Goal: Information Seeking & Learning: Learn about a topic

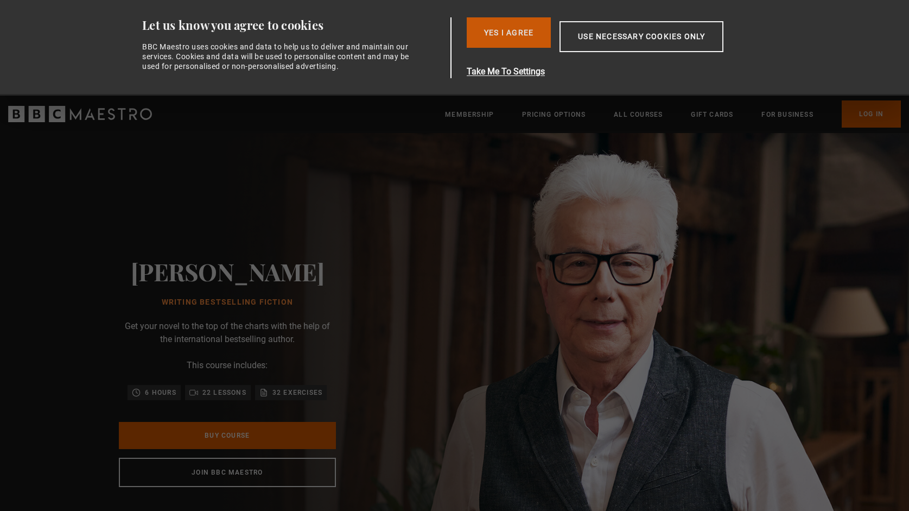
click at [500, 36] on button "Yes I Agree" at bounding box center [509, 32] width 84 height 30
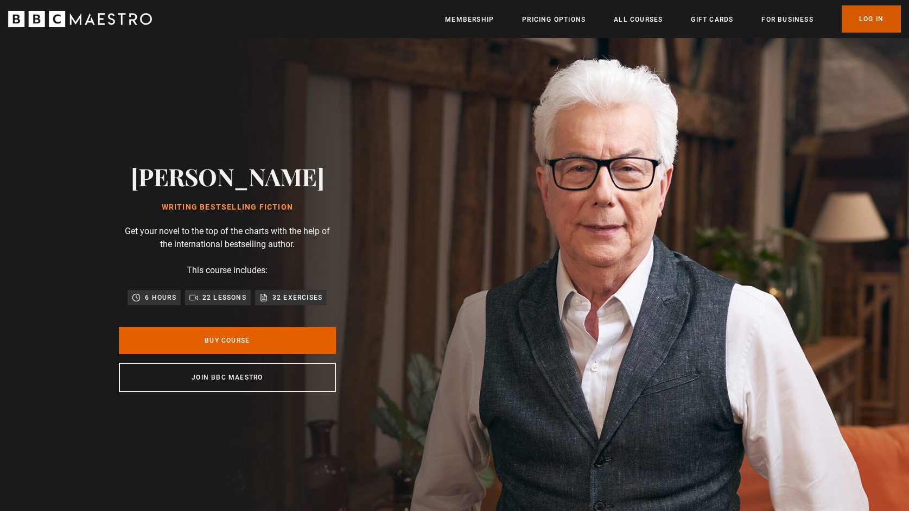
click at [873, 17] on link "Log In" at bounding box center [870, 18] width 59 height 27
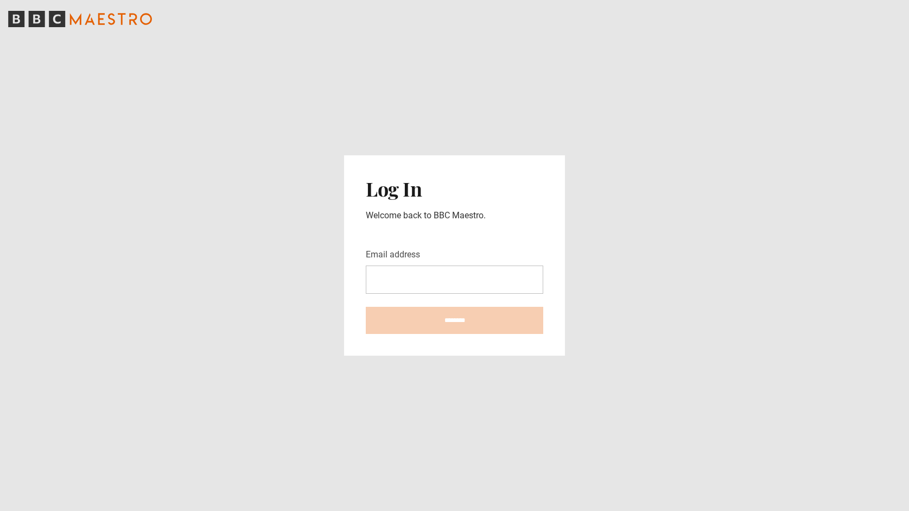
click at [416, 276] on input "Email address" at bounding box center [454, 279] width 177 height 28
type input "**********"
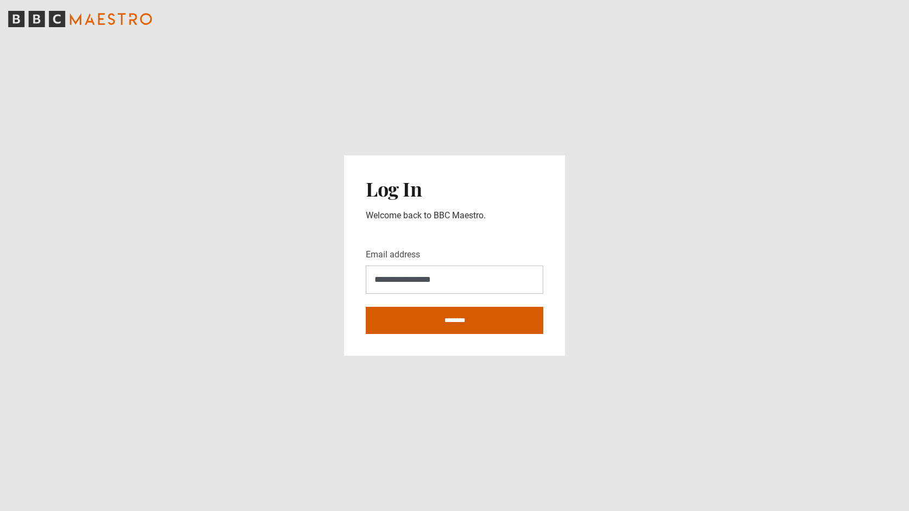
click at [437, 317] on input "********" at bounding box center [454, 320] width 177 height 27
type input "**********"
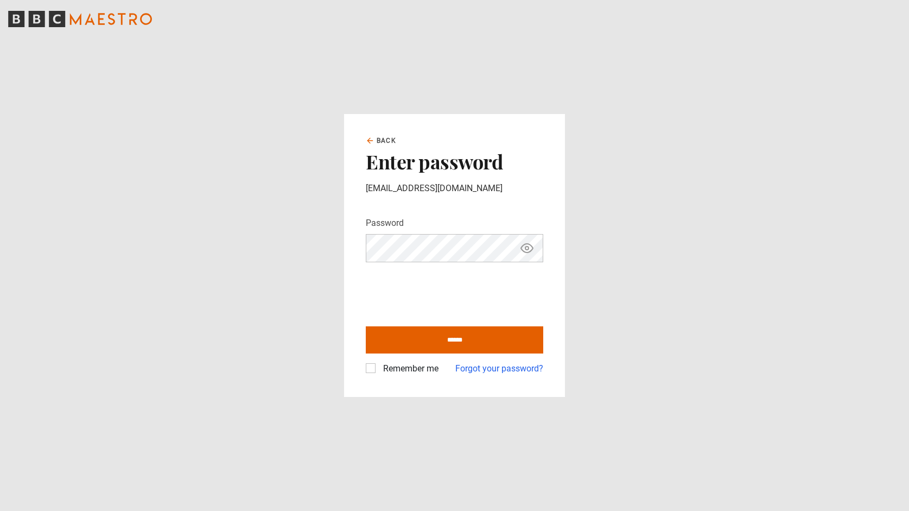
click at [525, 248] on icon "Show password" at bounding box center [526, 247] width 3 height 3
click at [379, 368] on label "Remember me" at bounding box center [409, 368] width 60 height 13
click at [457, 341] on input "******" at bounding box center [454, 339] width 177 height 27
type input "**********"
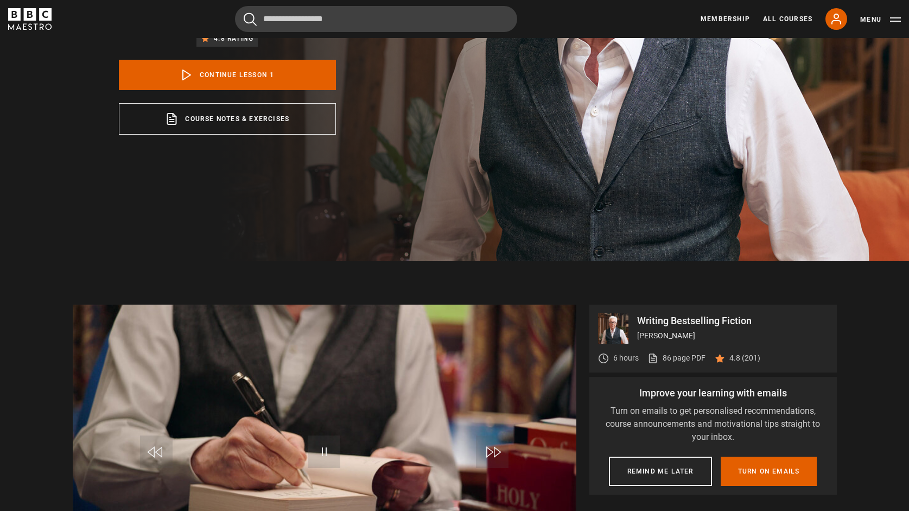
scroll to position [252, 0]
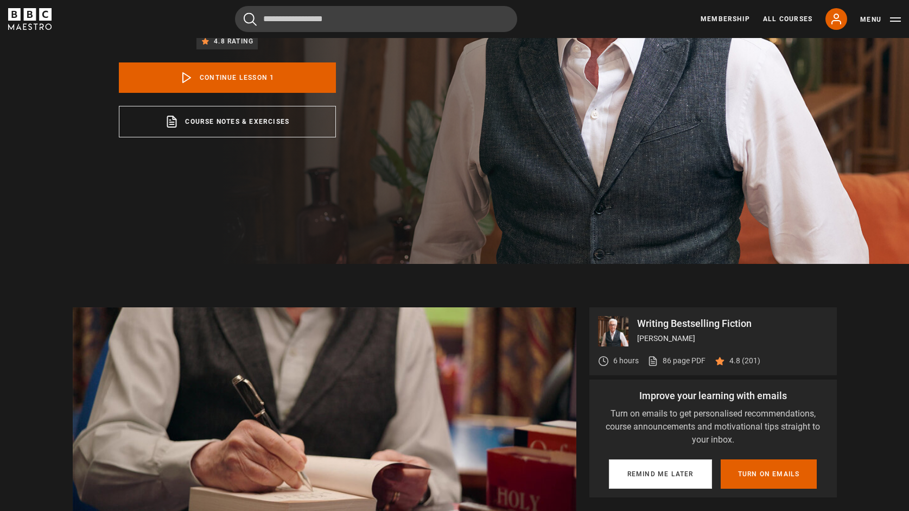
click at [672, 473] on button "Remind me later" at bounding box center [660, 473] width 103 height 29
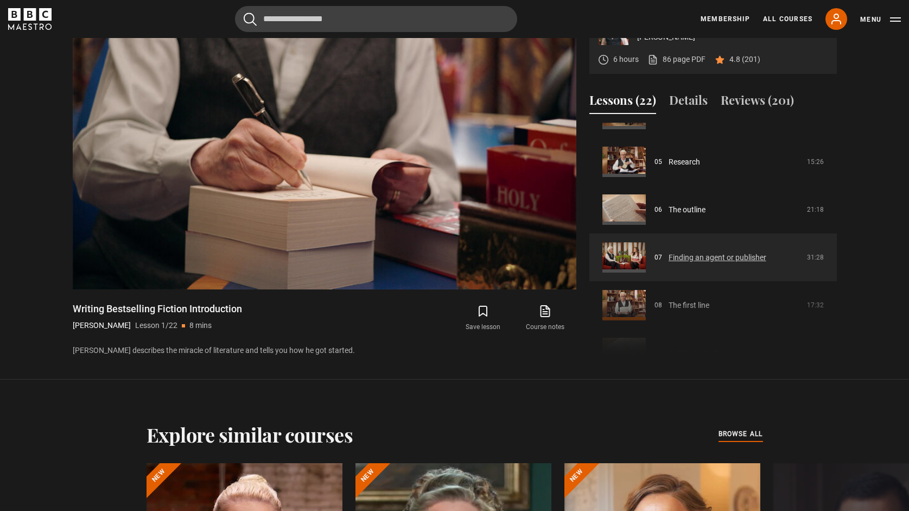
scroll to position [236, 0]
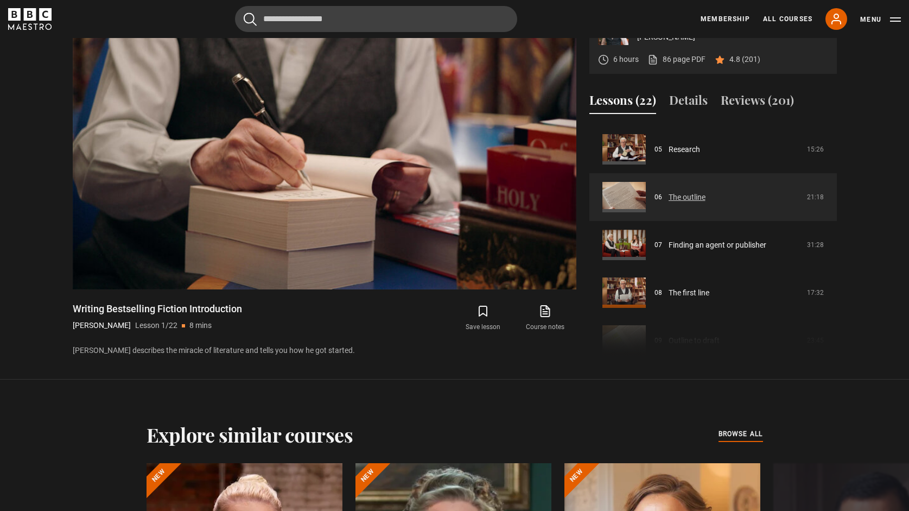
click at [675, 197] on link "The outline" at bounding box center [686, 197] width 37 height 11
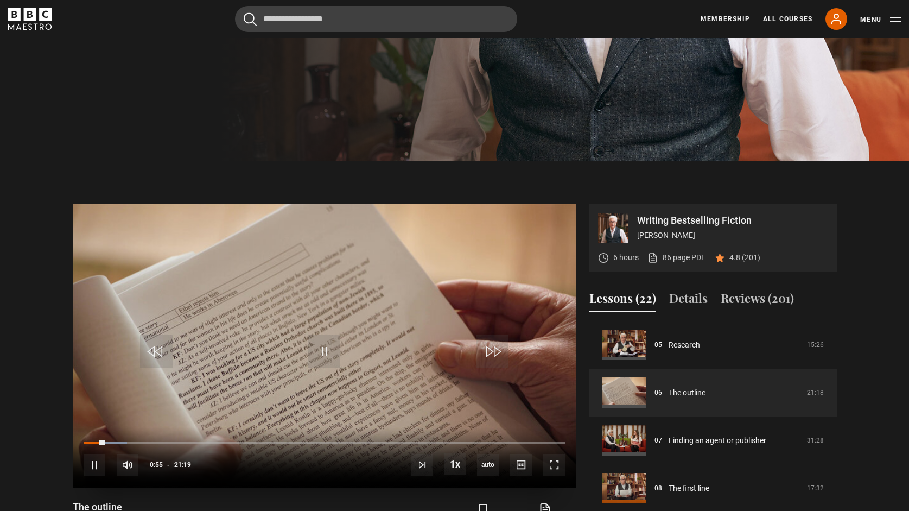
scroll to position [359, 0]
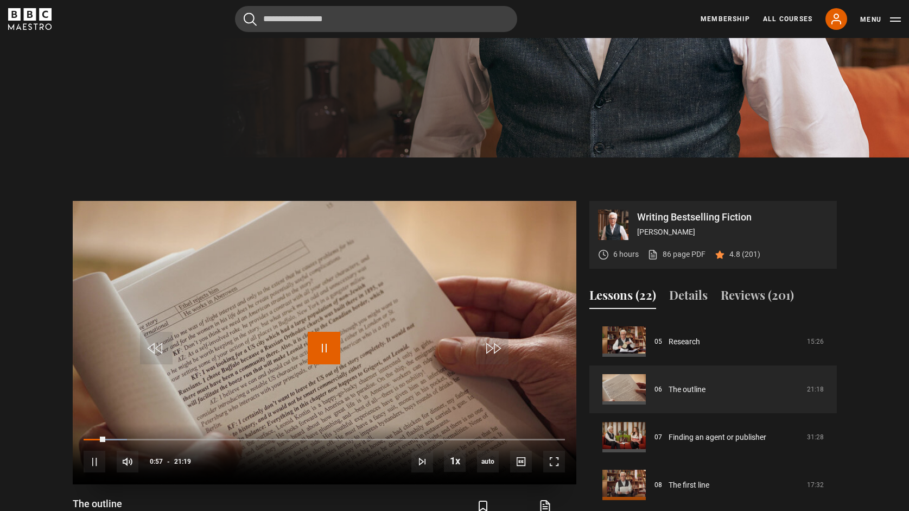
click at [322, 346] on span "Video Player" at bounding box center [324, 347] width 33 height 33
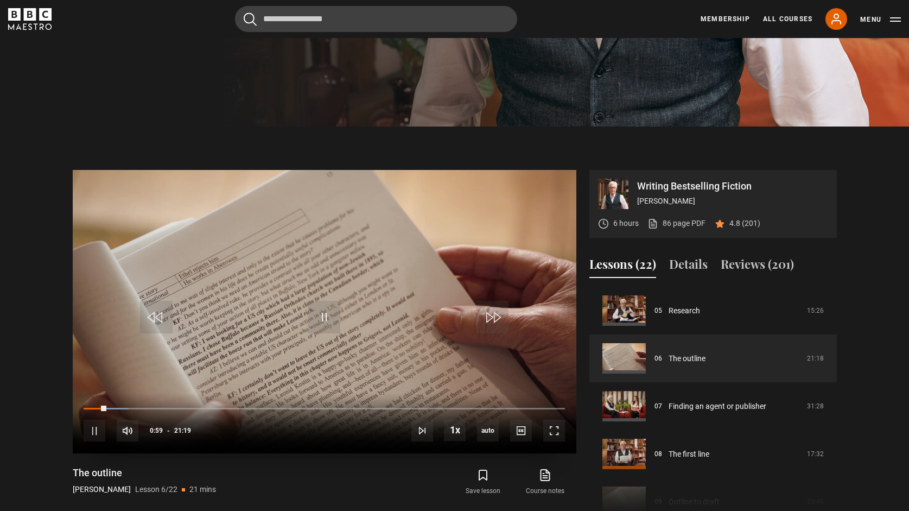
scroll to position [390, 0]
click at [209, 407] on div "Loaded : 33.62% 05:33 06:07" at bounding box center [324, 407] width 481 height 3
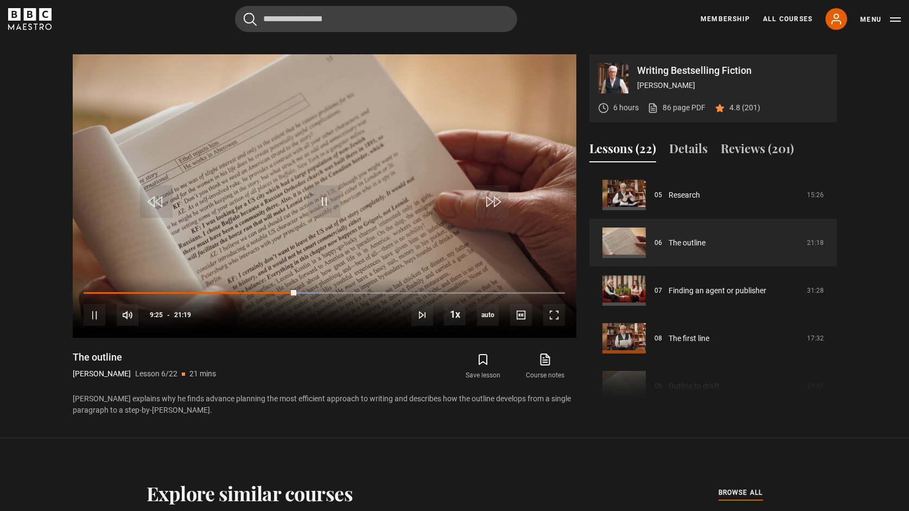
scroll to position [547, 0]
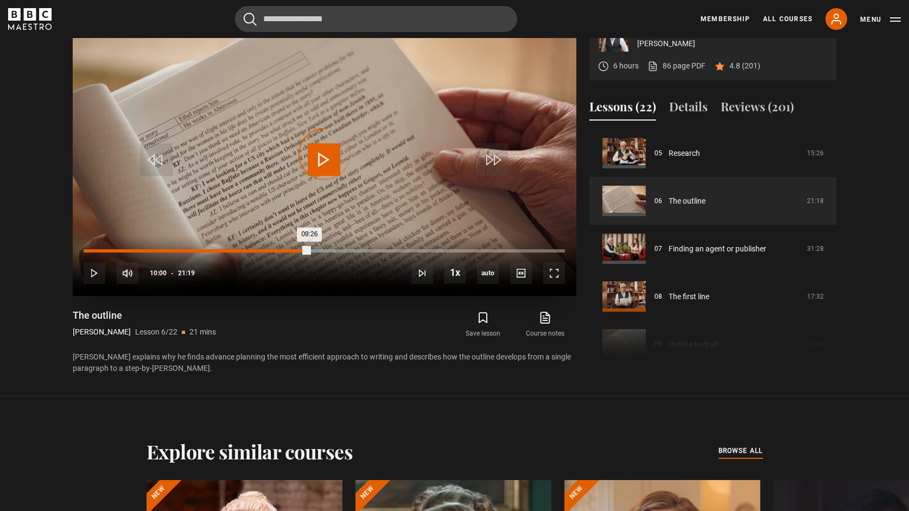
click at [309, 250] on div "Loaded : 48.87% 10:00 09:26" at bounding box center [324, 250] width 481 height 3
click at [322, 248] on div "Loaded : 48.87% 10:33 10:01" at bounding box center [324, 249] width 481 height 3
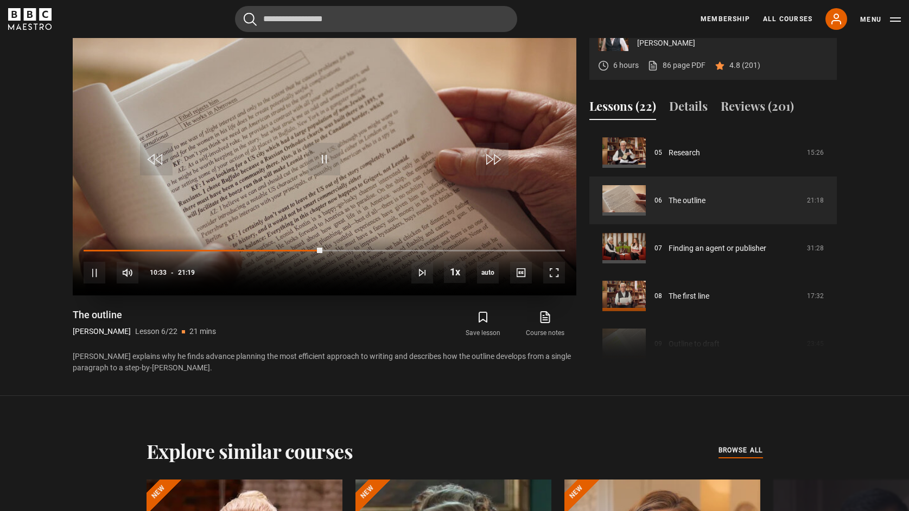
click at [335, 247] on div "10s Skip Back 10 seconds Pause 10s Skip Forward 10 seconds Loaded : 0.00% 10:33…" at bounding box center [324, 265] width 503 height 60
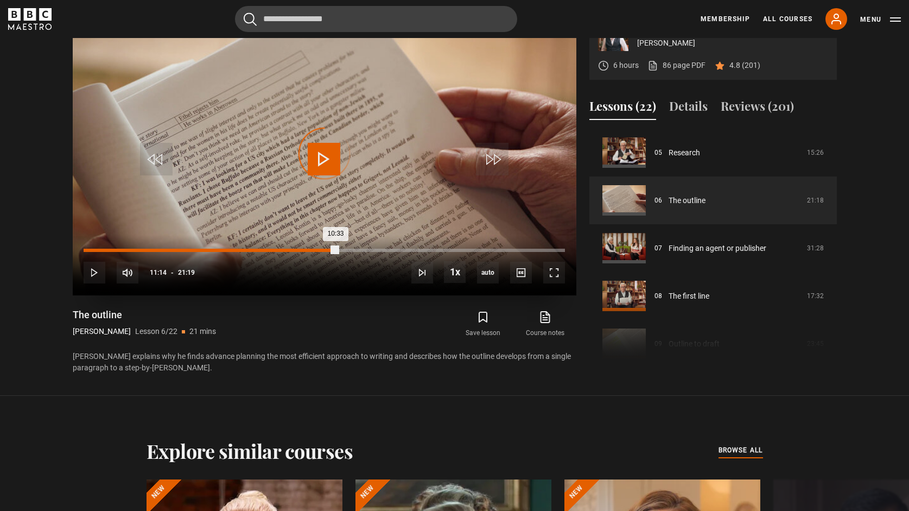
click at [337, 250] on div "Loaded : 0.00% 11:14 10:33" at bounding box center [324, 249] width 481 height 3
click at [358, 248] on div "Loaded : 52.78% 12:10 12:10" at bounding box center [324, 249] width 481 height 3
click at [377, 250] on div "Loaded : 57.47% 13:00 13:00" at bounding box center [324, 249] width 481 height 3
click at [401, 249] on div "Loaded : 0.00% 14:05 13:00" at bounding box center [324, 249] width 481 height 3
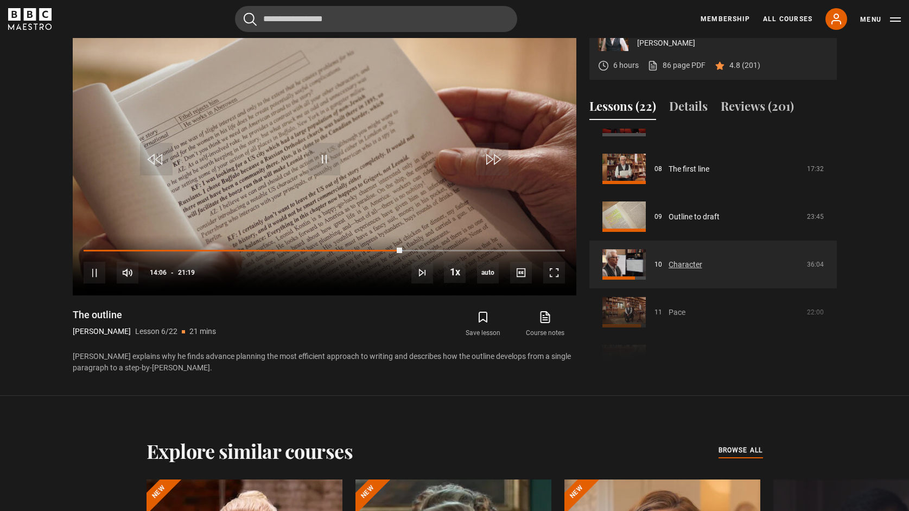
scroll to position [369, 0]
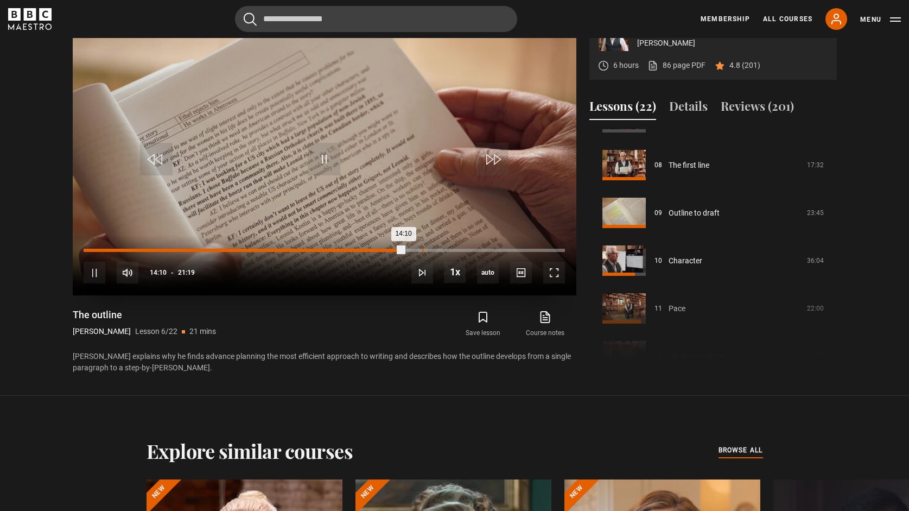
click at [422, 248] on div "15:00" at bounding box center [423, 249] width 2 height 3
click at [442, 247] on div "10s Skip Back 10 seconds Pause 10s Skip Forward 10 seconds Loaded : 0.00% 15:55…" at bounding box center [324, 265] width 503 height 60
click at [463, 248] on div "Loaded : 70.76% 16:51 15:01" at bounding box center [324, 249] width 481 height 3
click at [492, 249] on div "18:05" at bounding box center [493, 249] width 2 height 3
click at [517, 248] on div "19:13" at bounding box center [518, 249] width 2 height 3
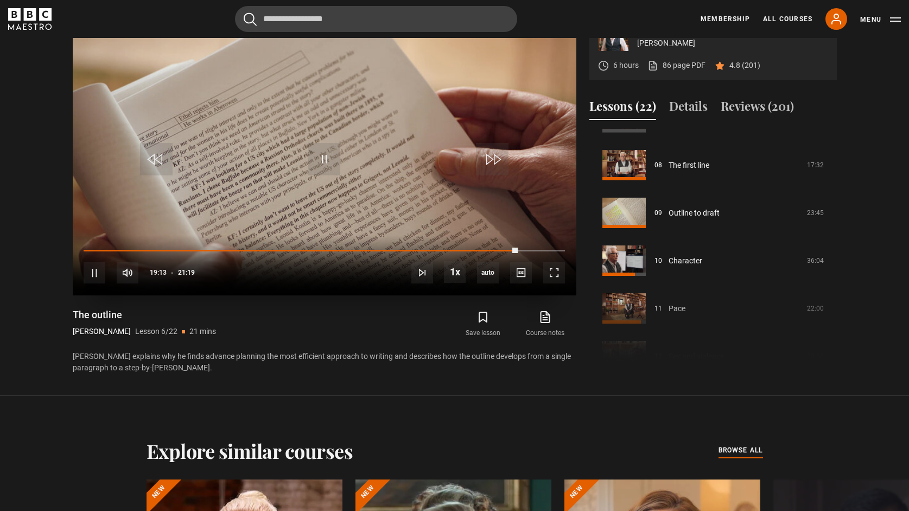
click at [533, 248] on div "10s Skip Back 10 seconds Pause 10s Skip Forward 10 seconds Loaded : 90.30% 19:4…" at bounding box center [324, 265] width 503 height 60
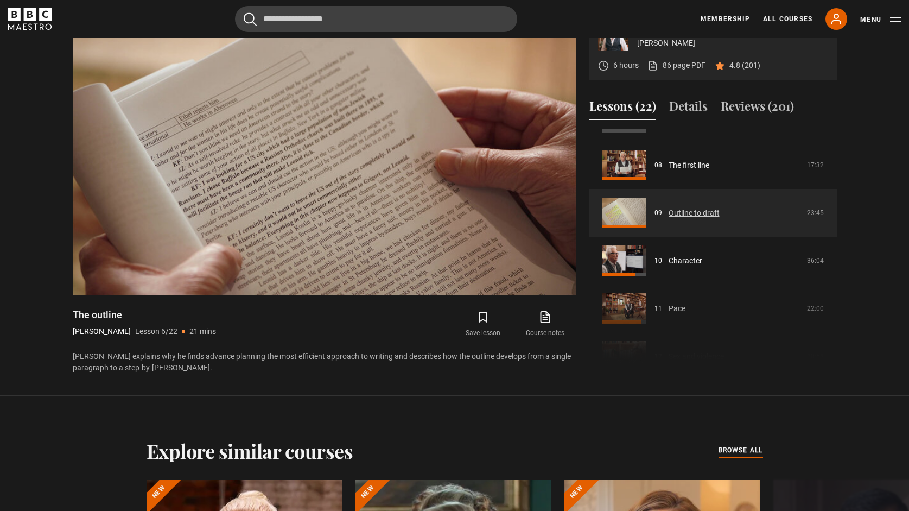
click at [682, 211] on link "Outline to draft" at bounding box center [693, 212] width 51 height 11
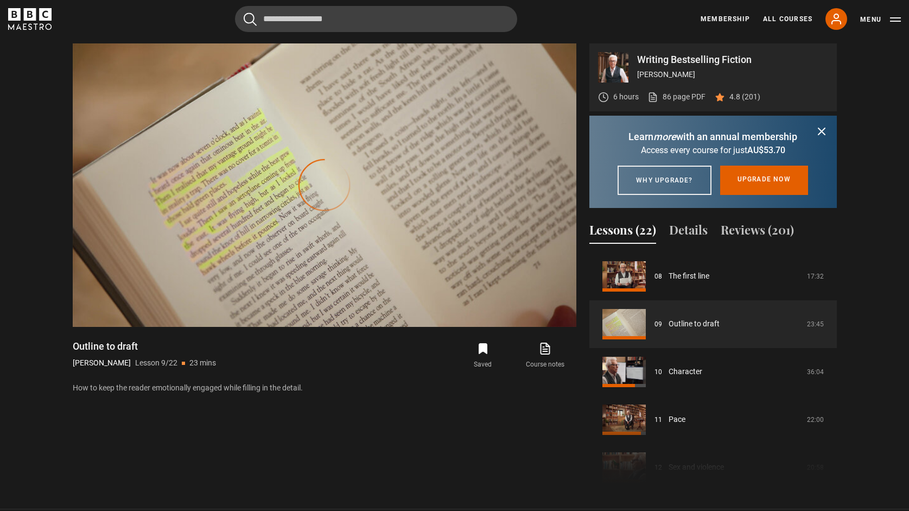
click at [822, 130] on icon "submit" at bounding box center [821, 131] width 7 height 7
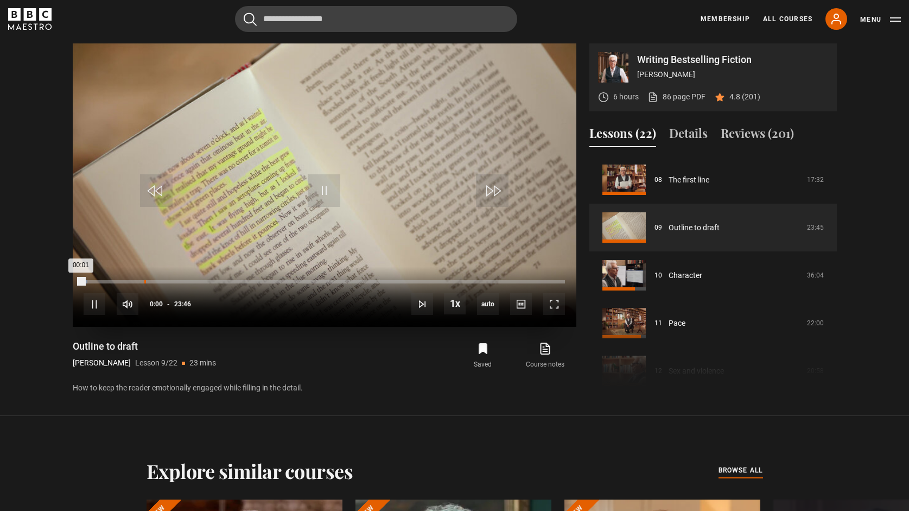
click at [144, 280] on div "Loaded : 0.70% 03:00 00:01" at bounding box center [324, 281] width 481 height 3
click at [190, 280] on div "Loaded : 12.97% 05:17 03:01" at bounding box center [324, 281] width 481 height 3
click at [222, 280] on div "10s Skip Back 10 seconds Pause 10s Skip Forward 10 seconds Loaded : 22.79% 06:5…" at bounding box center [324, 296] width 503 height 60
click at [238, 279] on div "10s Skip Back 10 seconds Pause 10s Skip Forward 10 seconds Loaded : 23.14% 07:3…" at bounding box center [324, 296] width 503 height 60
click at [238, 278] on div "10s Skip Back 10 seconds Pause 10s Skip Forward 10 seconds Loaded : 23.14% 07:3…" at bounding box center [324, 296] width 503 height 60
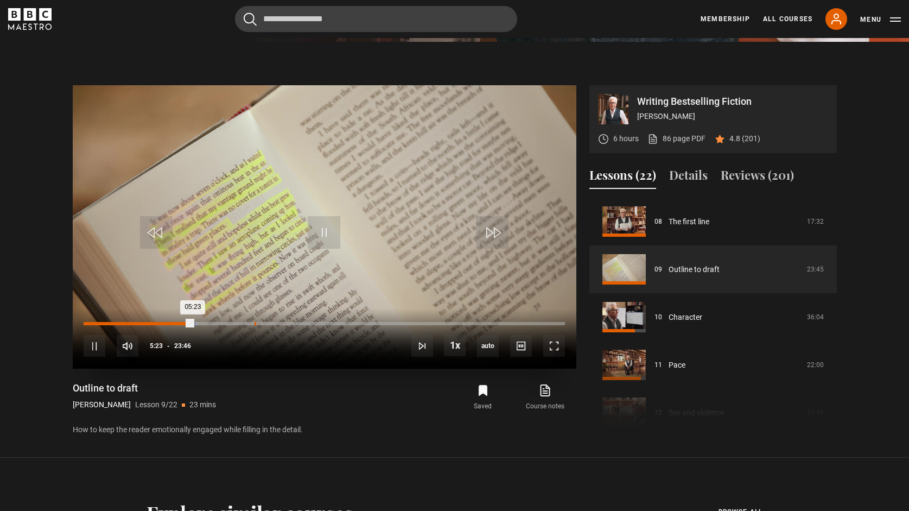
scroll to position [465, 0]
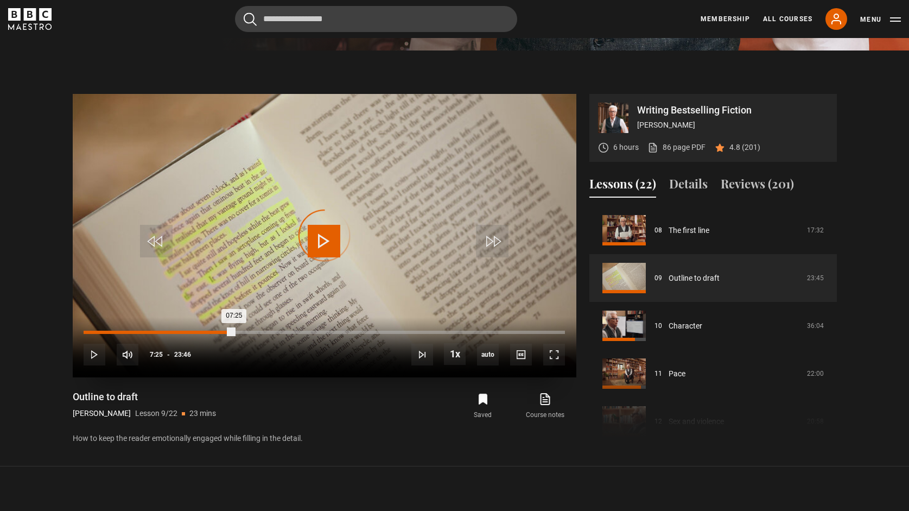
click at [234, 331] on div "Loaded : 23.49% 07:25 07:25" at bounding box center [324, 331] width 481 height 3
click at [261, 330] on div "Loaded : 31.91% 08:46 07:28" at bounding box center [324, 331] width 481 height 3
click at [275, 329] on div "10s Skip Back 10 seconds Pause 10s Skip Forward 10 seconds Loaded : 37.17% 09:1…" at bounding box center [324, 346] width 503 height 60
click at [286, 330] on div "10:00" at bounding box center [287, 331] width 2 height 3
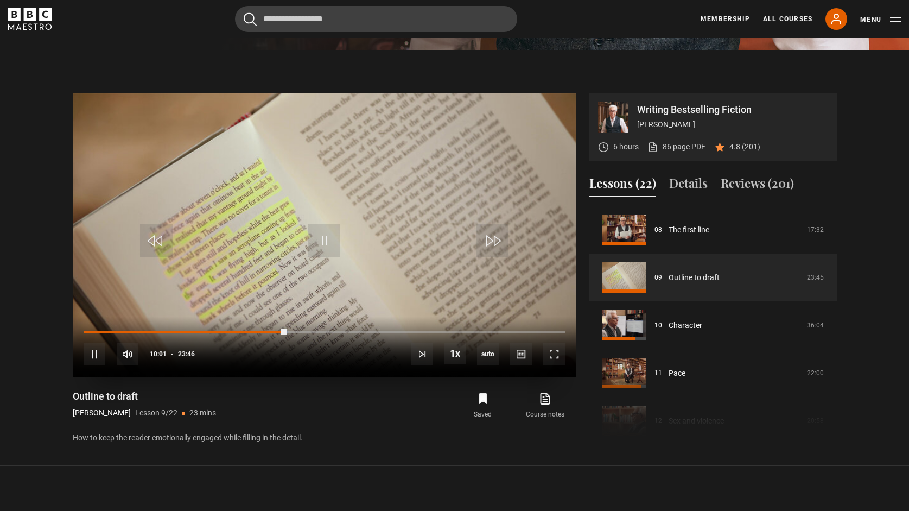
click at [317, 328] on div "10s Skip Back 10 seconds Pause 10s Skip Forward 10 seconds Loaded : 42.43% 11:2…" at bounding box center [324, 346] width 503 height 60
click at [326, 330] on div "Loaded : 42.78% 11:59 10:02" at bounding box center [324, 331] width 481 height 3
click at [365, 330] on div "13:55" at bounding box center [366, 331] width 2 height 3
click at [409, 331] on div "Loaded : 58.91% 16:05 13:56" at bounding box center [324, 331] width 481 height 3
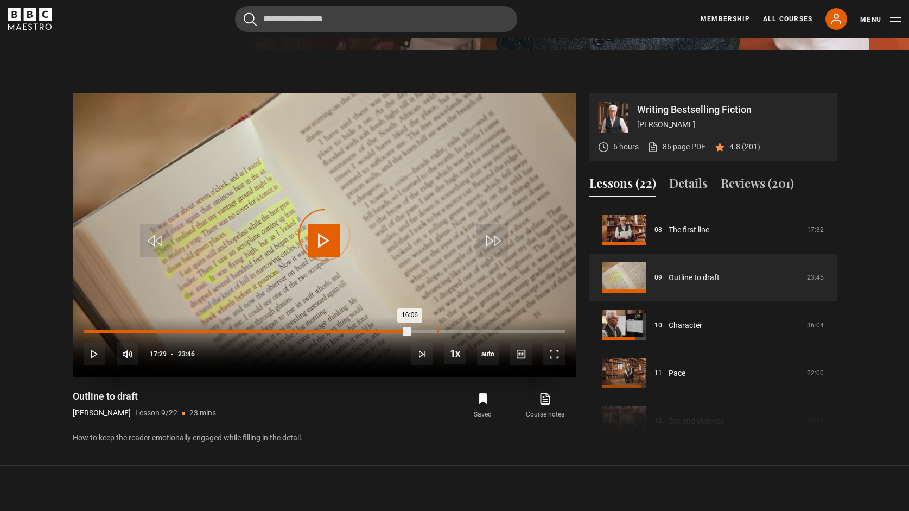
click at [437, 330] on div "17:29" at bounding box center [438, 331] width 2 height 3
click at [467, 329] on div "10s Skip Back 10 seconds Pause 10s Skip Forward 10 seconds Loaded : 73.63% 19:0…" at bounding box center [324, 346] width 503 height 60
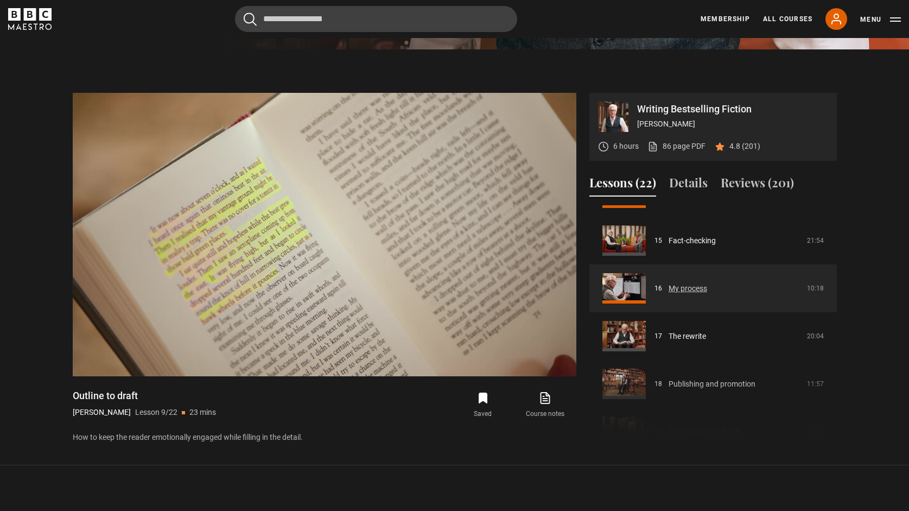
scroll to position [468, 0]
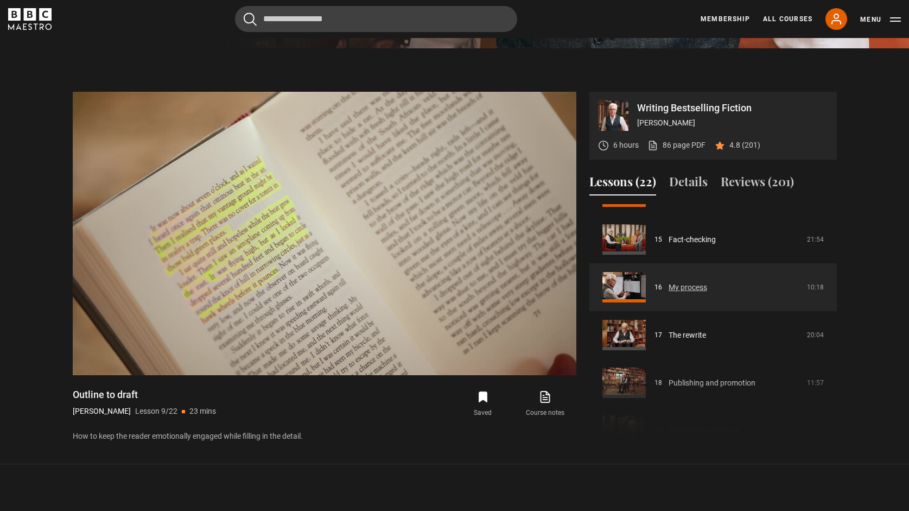
click at [684, 288] on link "My process" at bounding box center [687, 287] width 39 height 11
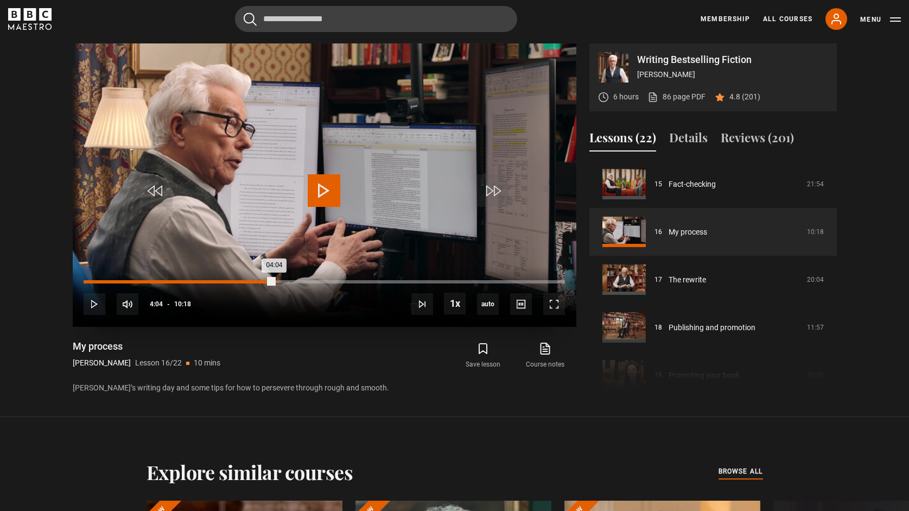
click at [274, 282] on div "Loaded : 0.00% 04:06 04:04" at bounding box center [324, 281] width 481 height 3
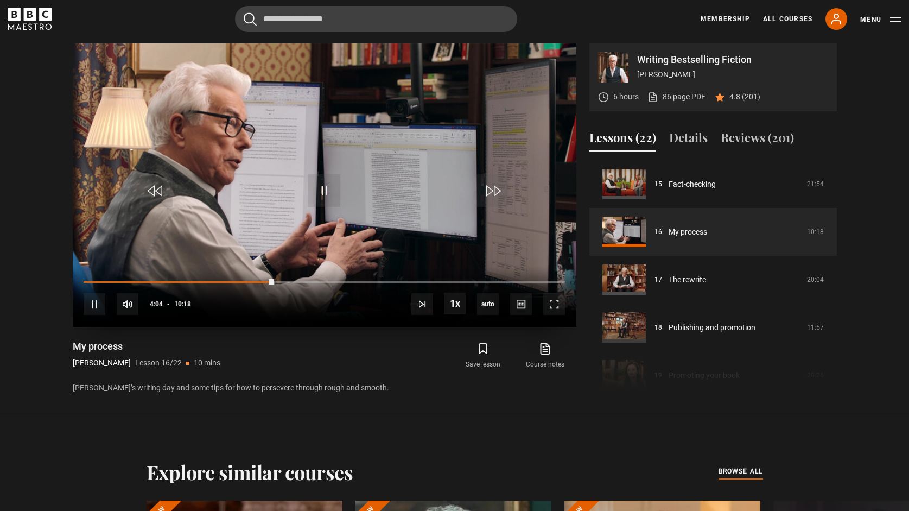
click at [157, 279] on div "10s Skip Back 10 seconds Pause 10s Skip Forward 10 seconds Loaded : 0.00% 02:02…" at bounding box center [324, 296] width 503 height 60
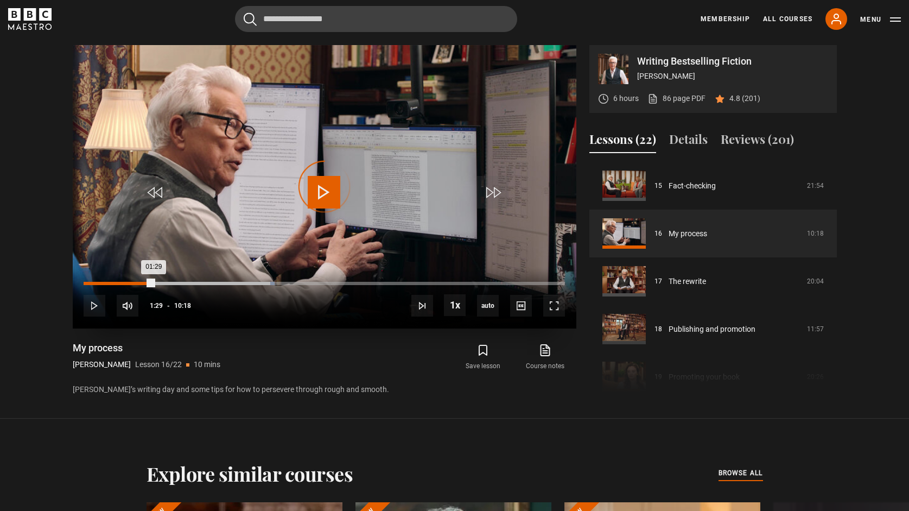
click at [154, 282] on div "Loaded : 39.64% 01:29 01:29" at bounding box center [324, 283] width 481 height 3
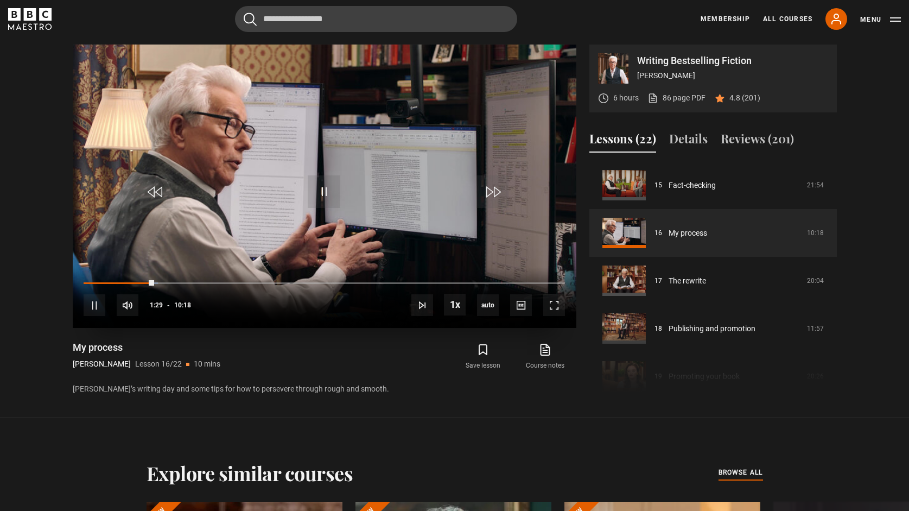
scroll to position [479, 0]
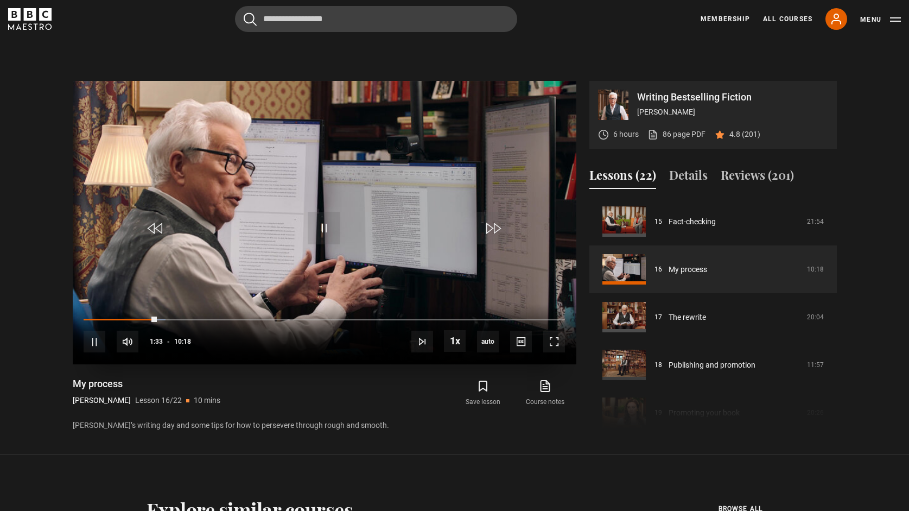
click at [111, 317] on div "10s Skip Back 10 seconds Pause 10s Skip Forward 10 seconds Loaded : 16.99% 01:4…" at bounding box center [324, 334] width 503 height 60
click at [103, 316] on div "10s Skip Back 10 seconds Pause 10s Skip Forward 10 seconds Loaded : 17.80% 00:2…" at bounding box center [324, 334] width 503 height 60
click at [117, 316] on div "10s Skip Back 10 seconds Pause 10s Skip Forward 10 seconds Loaded : 17.80% 00:2…" at bounding box center [324, 334] width 503 height 60
click at [129, 317] on div "10s Skip Back 10 seconds Pause 10s Skip Forward 10 seconds Loaded : 18.61% 00:2…" at bounding box center [324, 334] width 503 height 60
click at [130, 317] on div "00:59" at bounding box center [131, 318] width 2 height 3
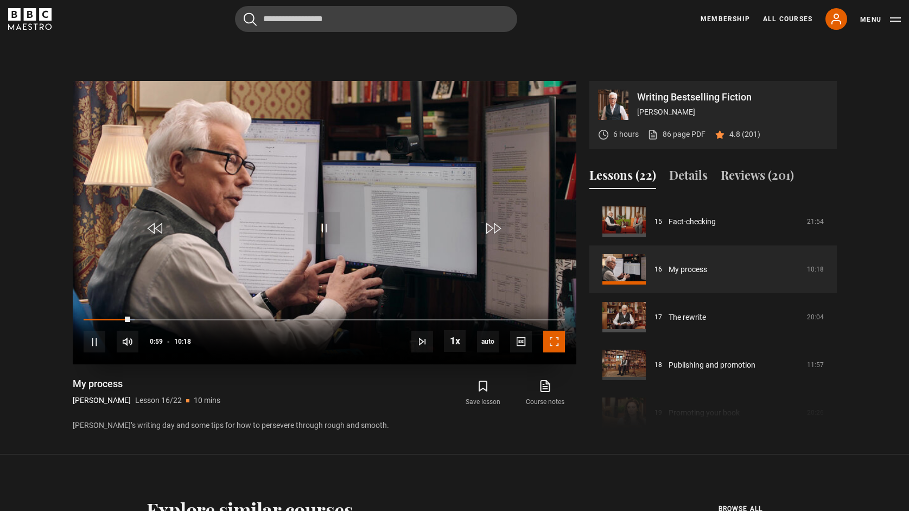
click at [556, 342] on span "Video Player" at bounding box center [554, 341] width 22 height 22
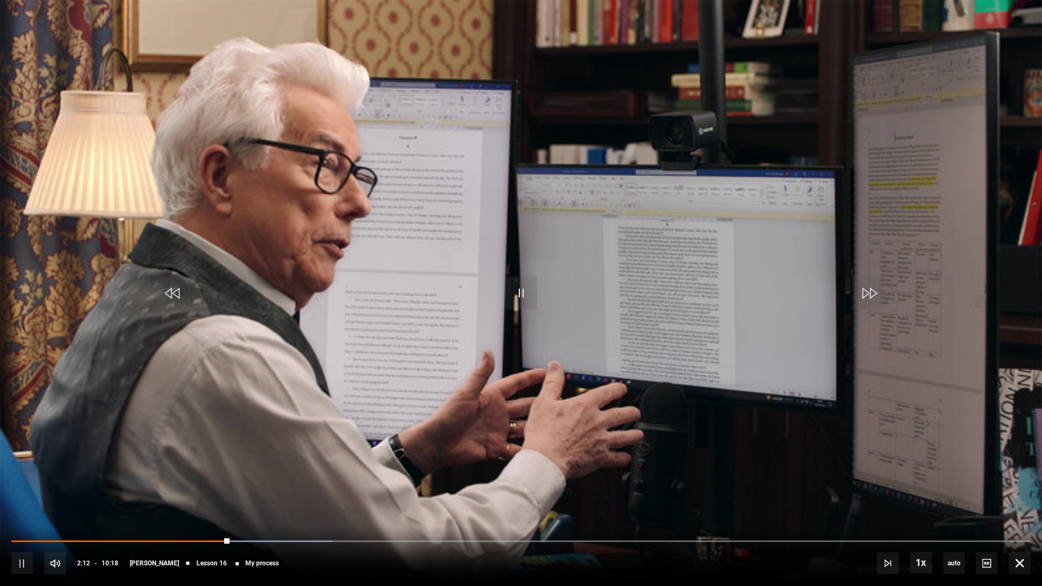
click at [205, 510] on div "10s Skip Back 10 seconds Pause 10s Skip Forward 10 seconds Loaded : 31.55% 06:5…" at bounding box center [521, 556] width 1042 height 60
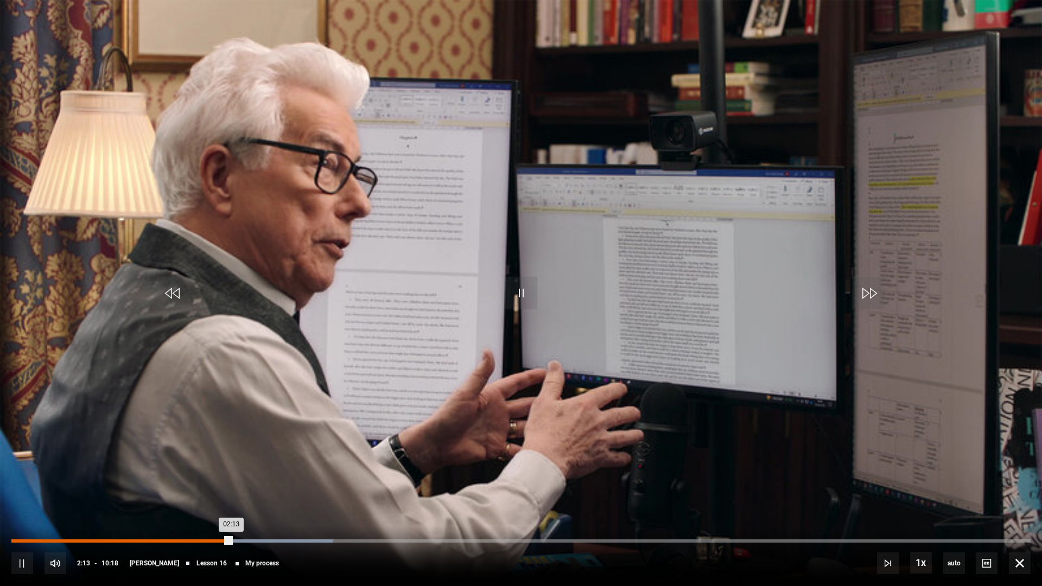
click at [205, 510] on div "Loaded : 31.55% 01:57 02:13" at bounding box center [520, 540] width 1019 height 3
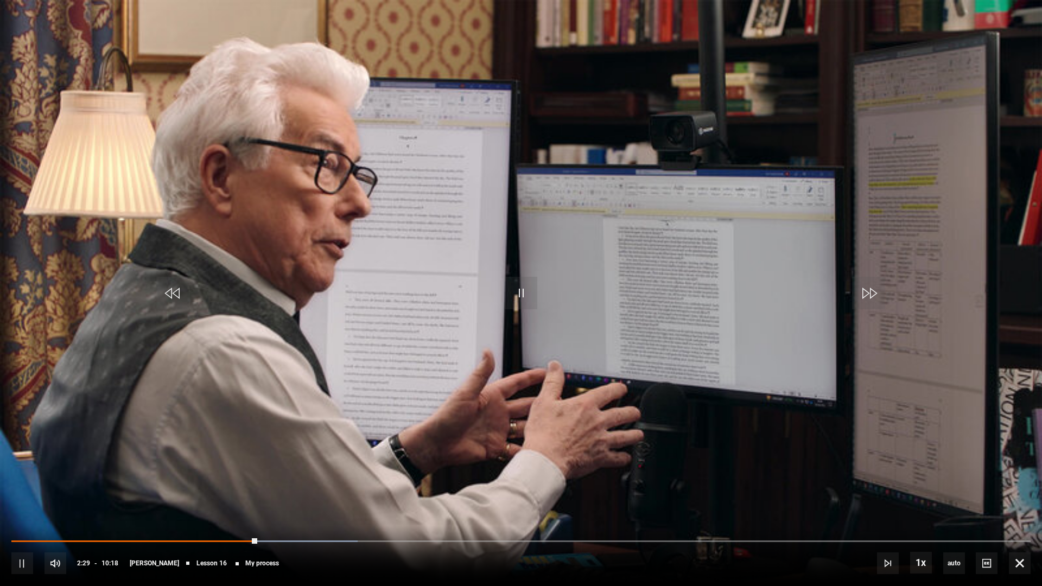
click at [227, 510] on div "10s Skip Back 10 seconds Pause 10s Skip Forward 10 seconds Loaded : 33.98% 02:1…" at bounding box center [521, 556] width 1042 height 60
click at [216, 510] on div "10s Skip Back 10 seconds Pause 10s Skip Forward 10 seconds Loaded : 34.79% 02:1…" at bounding box center [521, 556] width 1042 height 60
click at [212, 510] on div "10s Skip Back 10 seconds Pause 10s Skip Forward 10 seconds Loaded : 34.79% 02:1…" at bounding box center [521, 556] width 1042 height 60
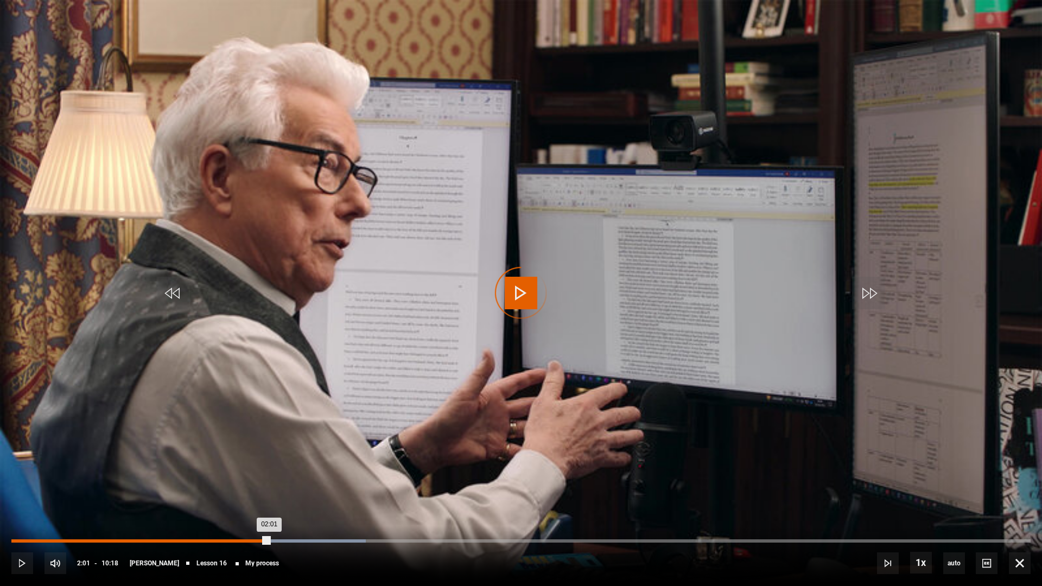
click at [212, 510] on div "02:01" at bounding box center [213, 540] width 2 height 3
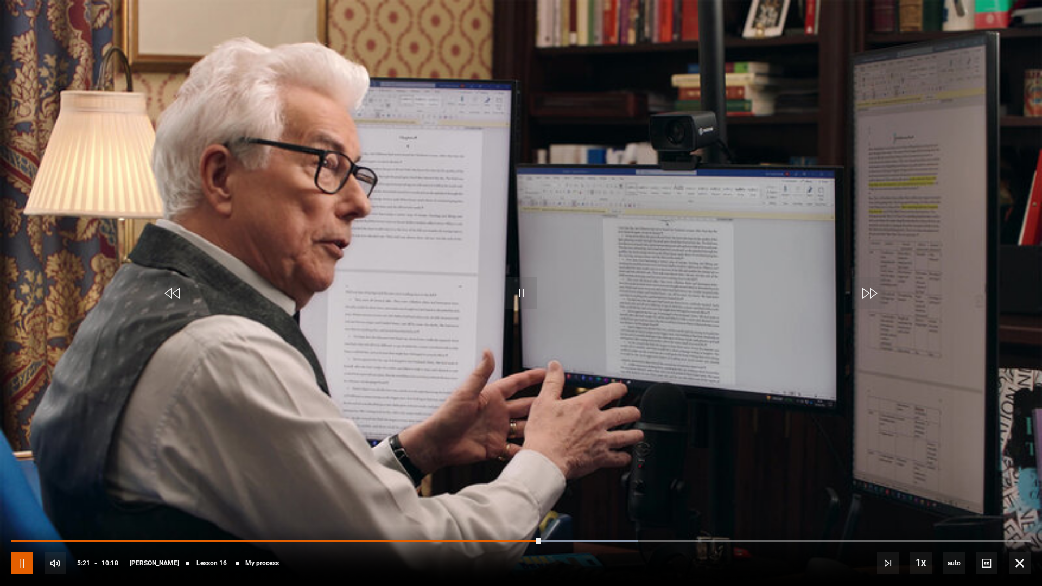
click at [20, 510] on span "Video Player" at bounding box center [22, 563] width 22 height 22
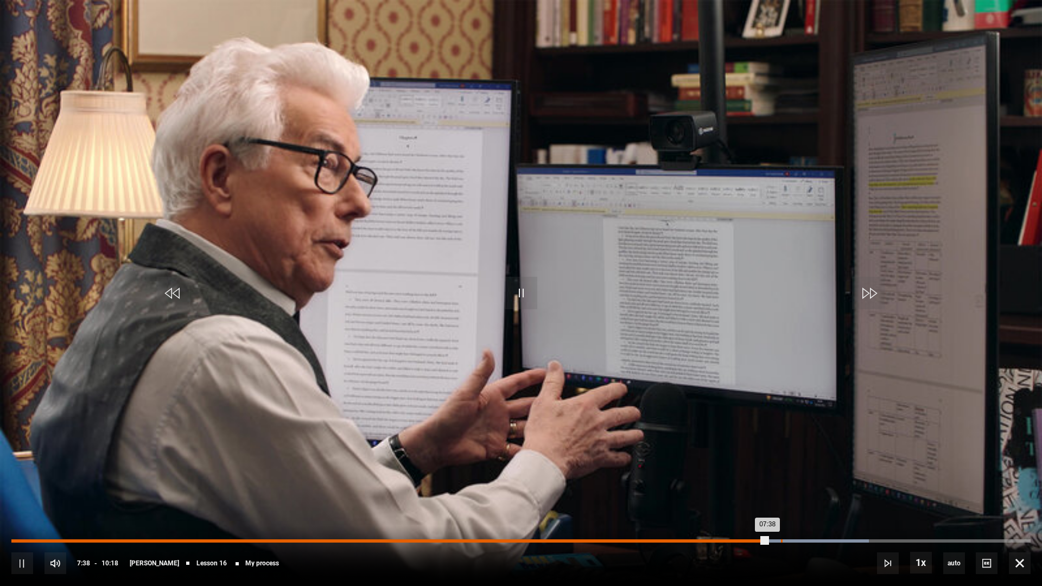
click at [780, 510] on div "Loaded : 84.14% 07:46 07:38" at bounding box center [520, 540] width 1019 height 3
click at [795, 510] on div "Loaded : 84.14% 07:55 07:55" at bounding box center [520, 540] width 1019 height 3
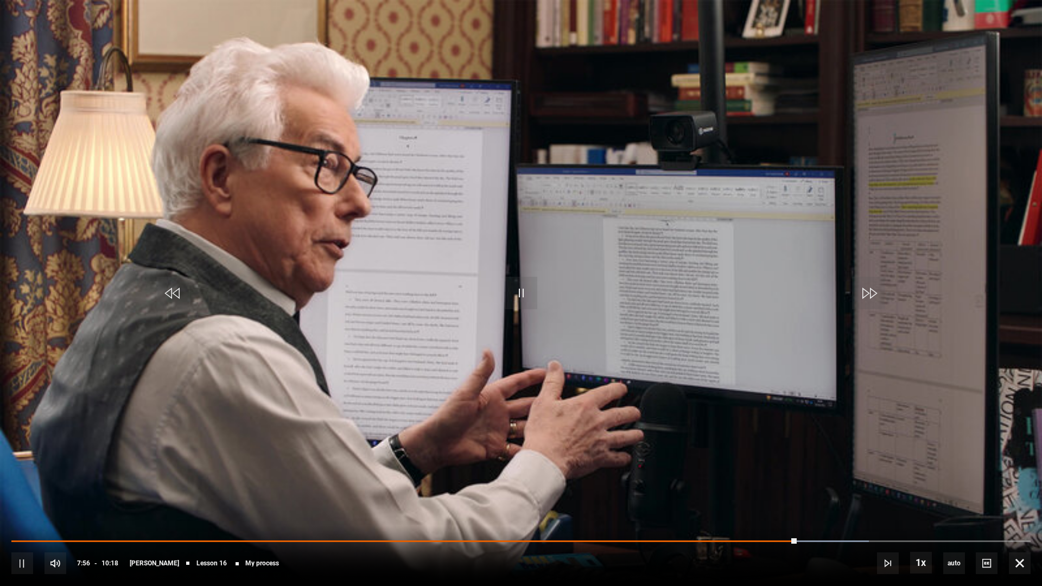
click at [812, 510] on div "10s Skip Back 10 seconds Pause 10s Skip Forward 10 seconds Loaded : 84.14% 08:0…" at bounding box center [521, 556] width 1042 height 60
click at [820, 510] on div "10s Skip Back 10 seconds Pause 10s Skip Forward 10 seconds Loaded : 84.14% 08:0…" at bounding box center [521, 556] width 1042 height 60
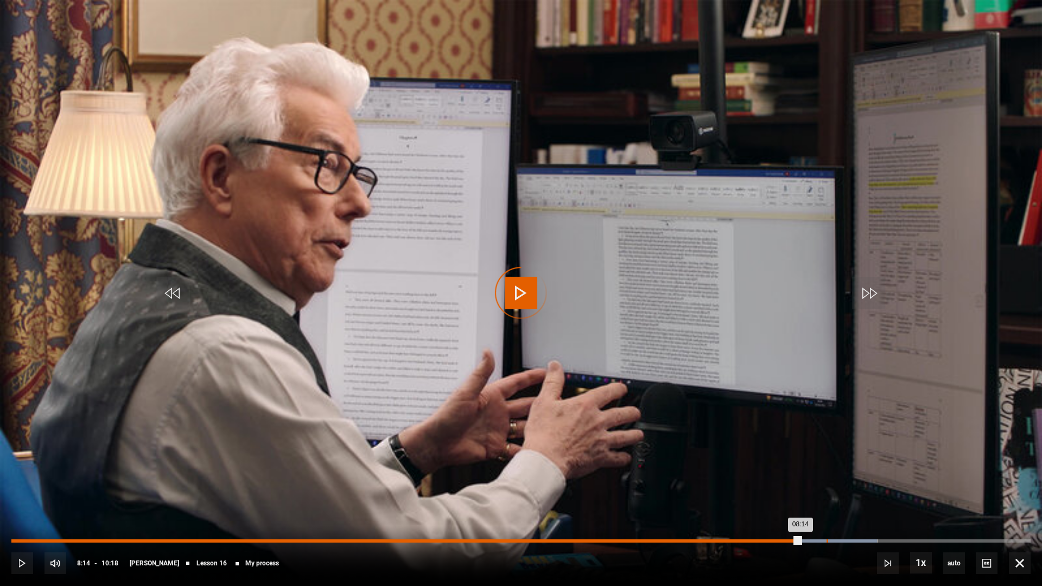
click at [826, 510] on div "08:14" at bounding box center [827, 540] width 2 height 3
click at [846, 510] on div "Loaded : 84.95% 08:26 08:15" at bounding box center [520, 540] width 1019 height 3
click at [864, 510] on div "08:36" at bounding box center [864, 540] width 2 height 3
click at [885, 510] on div "08:49" at bounding box center [886, 540] width 2 height 3
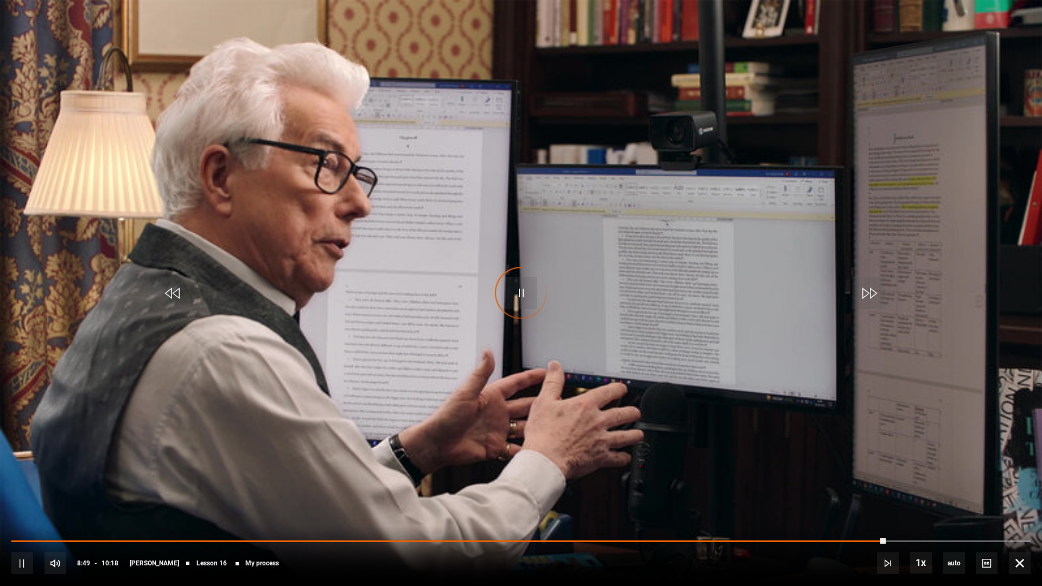
click at [904, 510] on div "10s Skip Back 10 seconds Pause 10s Skip Forward 10 seconds Loaded : 85.76% 09:0…" at bounding box center [521, 556] width 1042 height 60
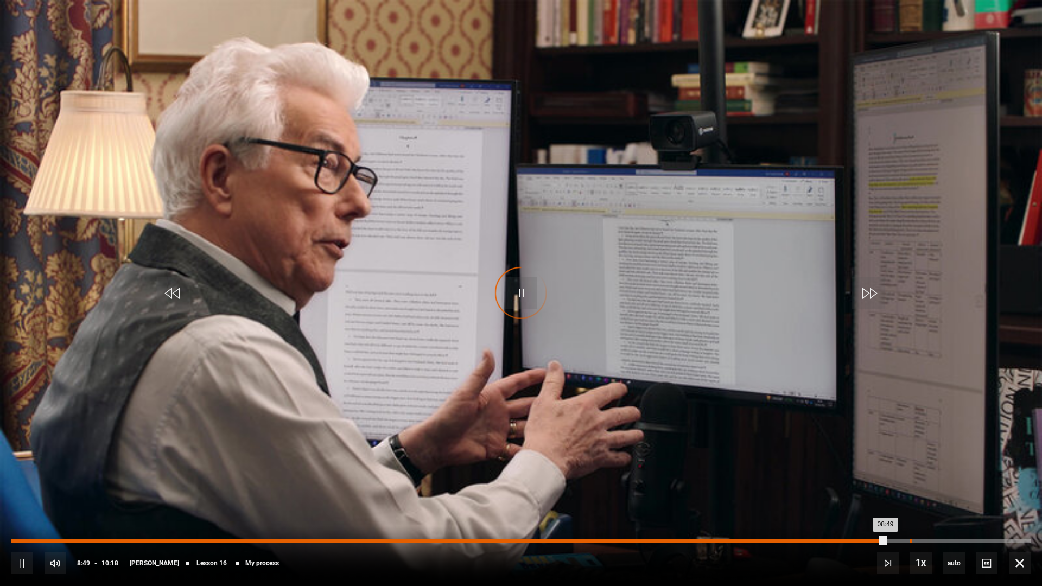
click at [908, 510] on div "Loaded : 85.76% 09:04 08:49" at bounding box center [520, 540] width 1019 height 3
click at [908, 510] on div "Loaded : 0.00% 09:20 09:04" at bounding box center [520, 540] width 1019 height 3
click at [908, 510] on div "Loaded : 0.00% 09:32 09:32" at bounding box center [520, 540] width 1019 height 3
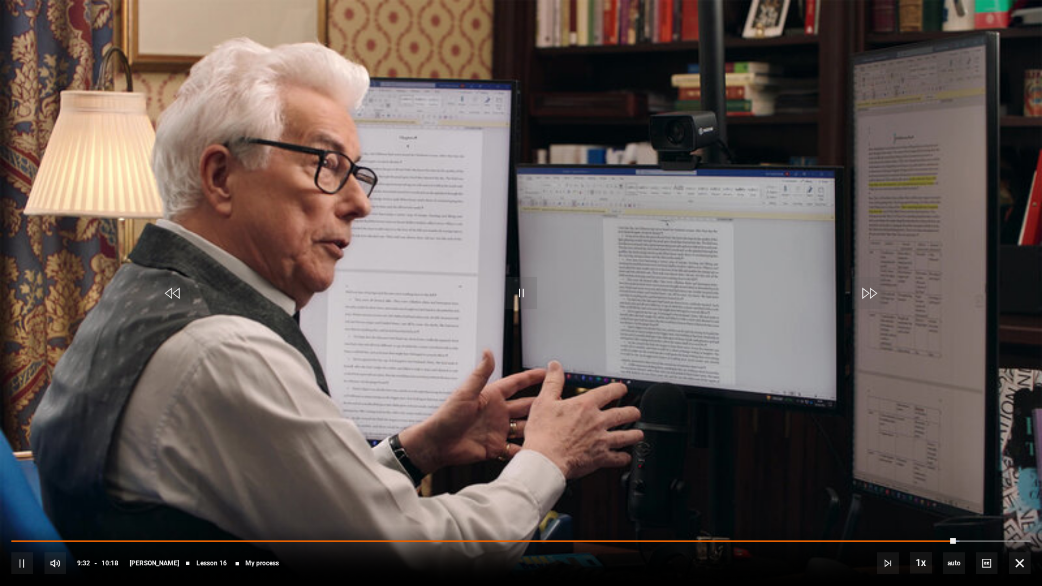
click at [99, 510] on div "10s Skip Back 10 seconds Pause 10s Skip Forward 10 seconds Loaded : 93.04% 01:1…" at bounding box center [521, 556] width 1042 height 60
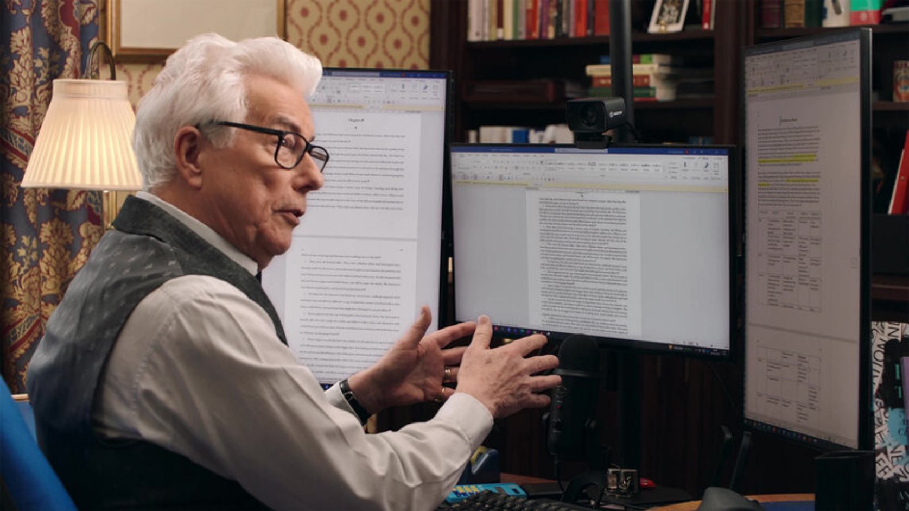
scroll to position [851, 0]
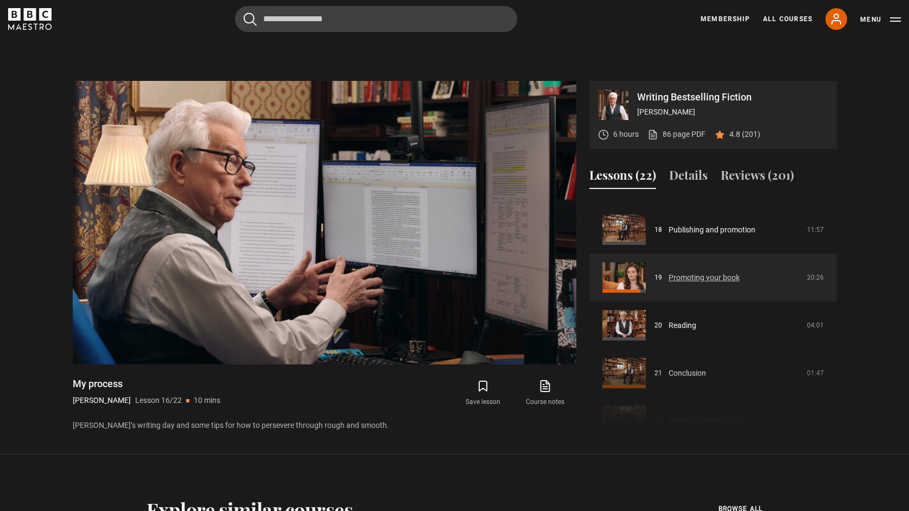
click at [686, 279] on link "Promoting your book" at bounding box center [703, 277] width 71 height 11
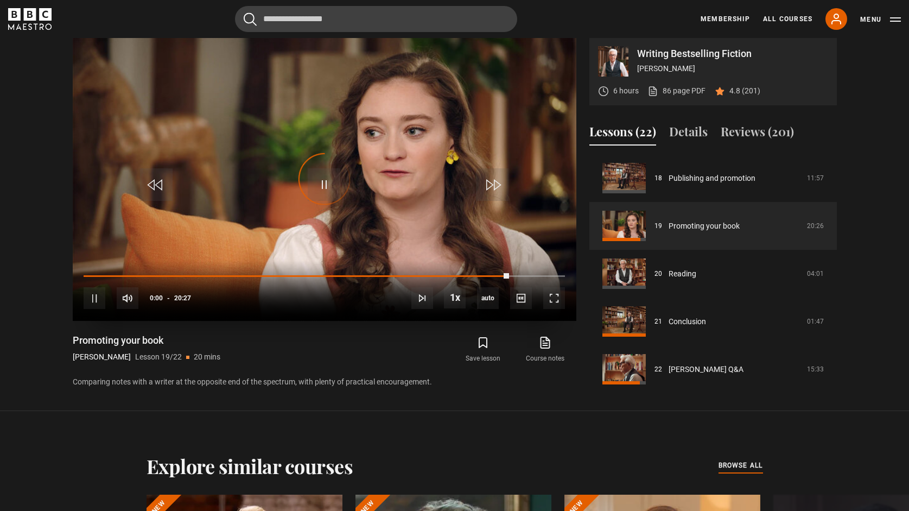
scroll to position [521, 0]
click at [130, 274] on div "10s Skip Back 10 seconds Pause 10s Skip Forward 10 seconds Loaded : 0.00% 02:01…" at bounding box center [324, 291] width 503 height 60
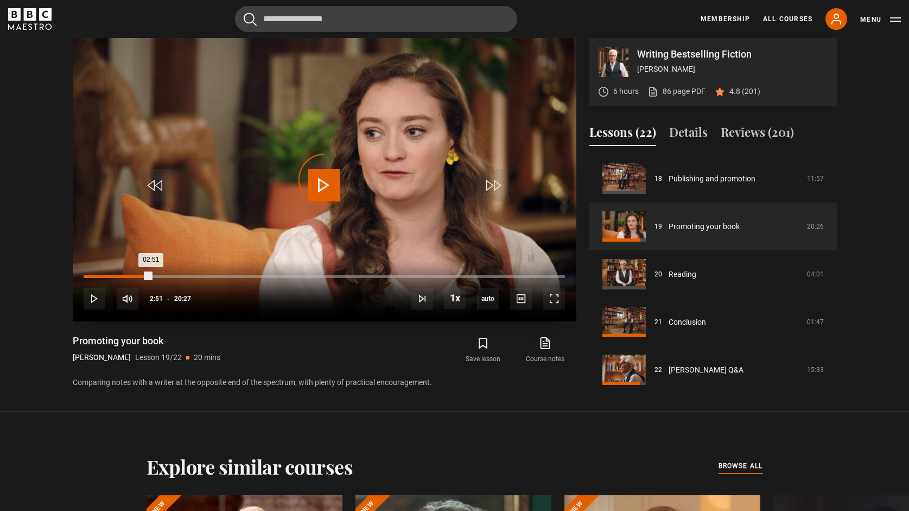
click at [151, 276] on div "Loaded : 0.00% 02:51 02:51" at bounding box center [324, 276] width 481 height 3
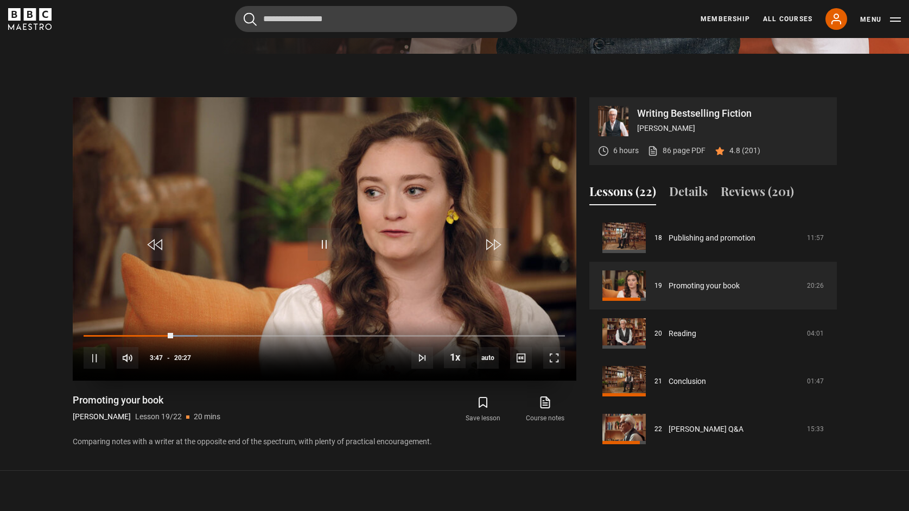
scroll to position [463, 0]
click at [331, 335] on div "Loaded : 24.45% 10:32 03:59" at bounding box center [324, 334] width 481 height 3
click at [378, 333] on div "10s Skip Back 10 seconds Pause 10s Skip Forward 10 seconds Loaded : 52.16% 11:2…" at bounding box center [324, 350] width 503 height 60
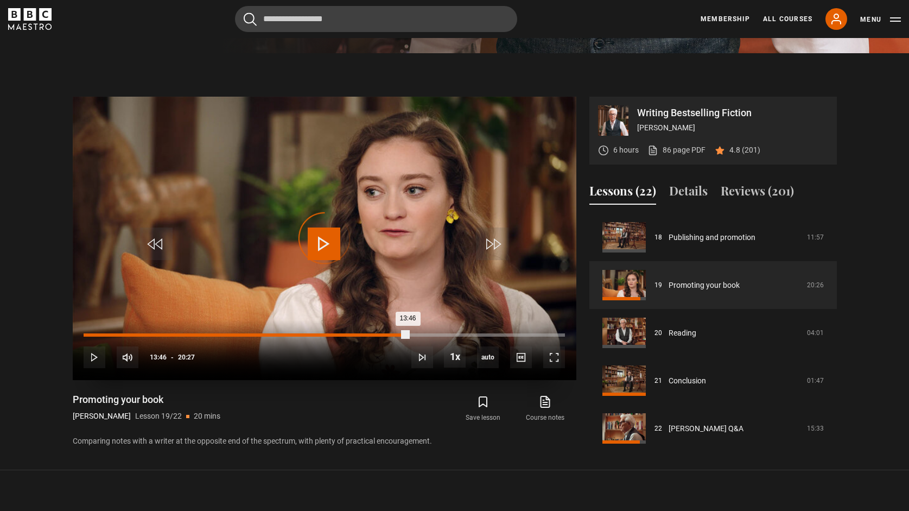
click at [407, 334] on div "Loaded : 52.57% 13:46 13:46" at bounding box center [324, 334] width 481 height 3
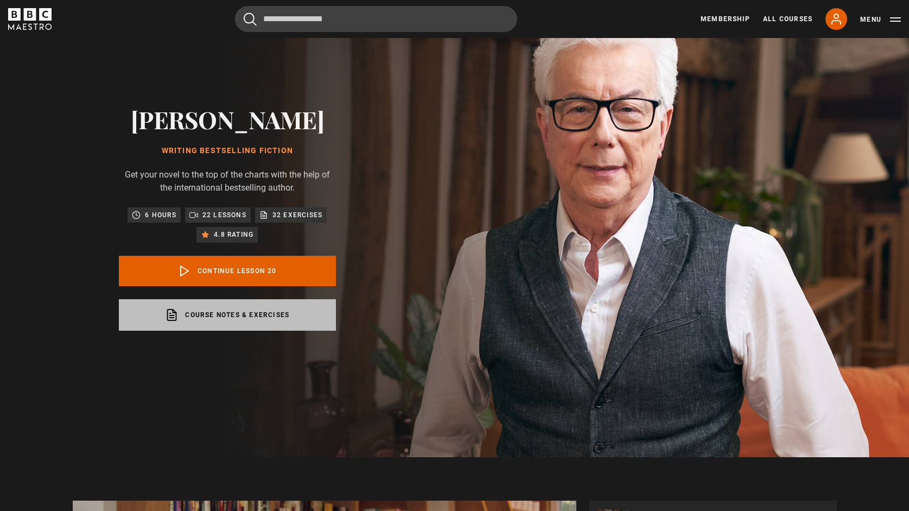
scroll to position [66, 0]
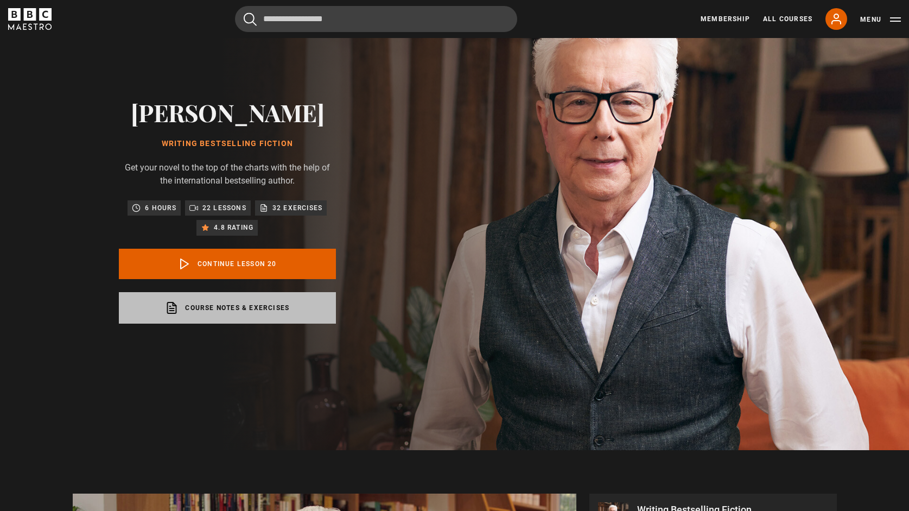
click at [217, 305] on link "Course notes & exercises opens in a new tab" at bounding box center [227, 307] width 217 height 31
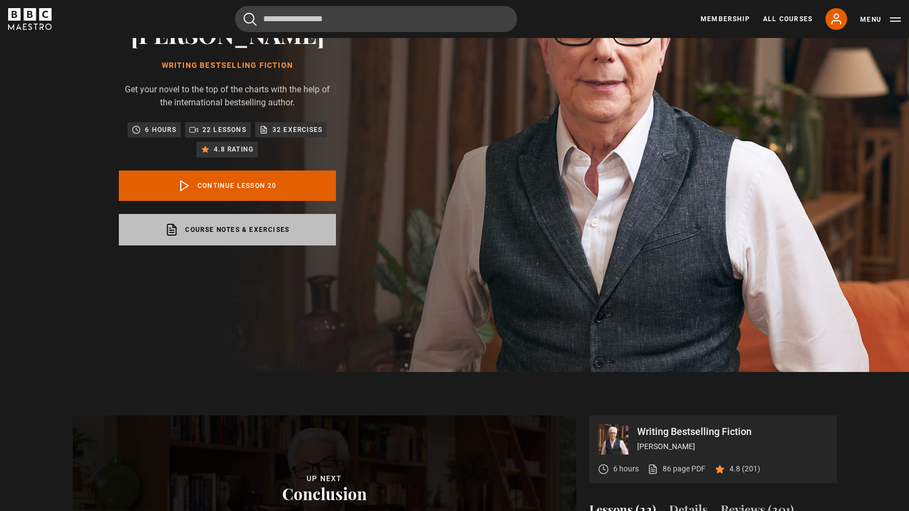
scroll to position [0, 0]
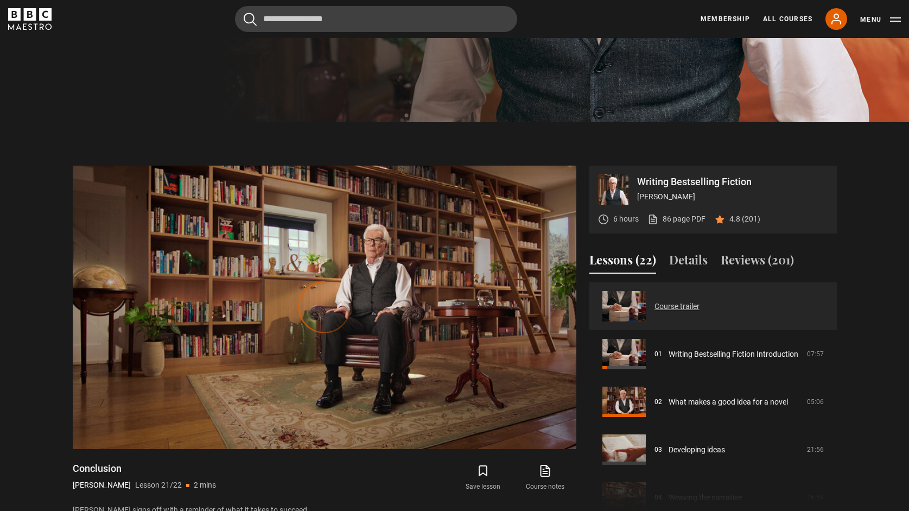
scroll to position [399, 0]
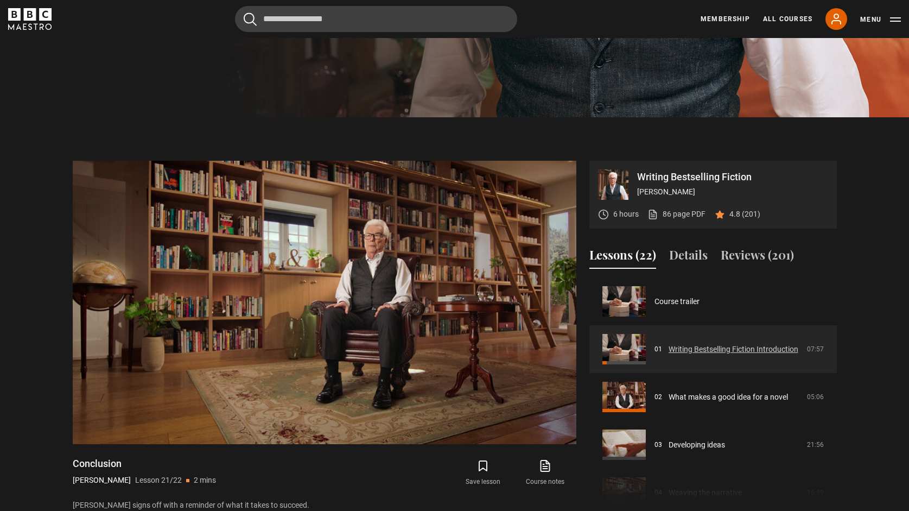
click at [684, 348] on link "Writing Bestselling Fiction Introduction" at bounding box center [733, 348] width 130 height 11
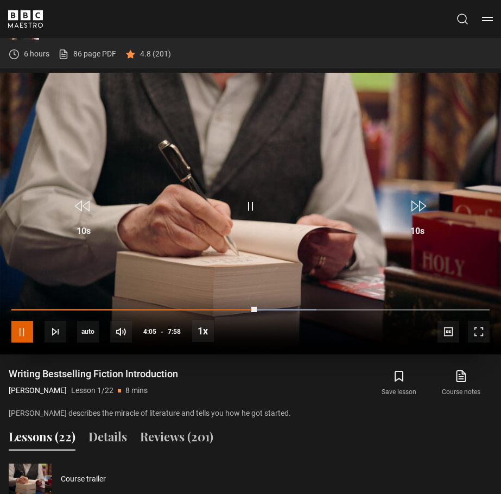
click at [22, 330] on span "Video Player" at bounding box center [22, 332] width 22 height 22
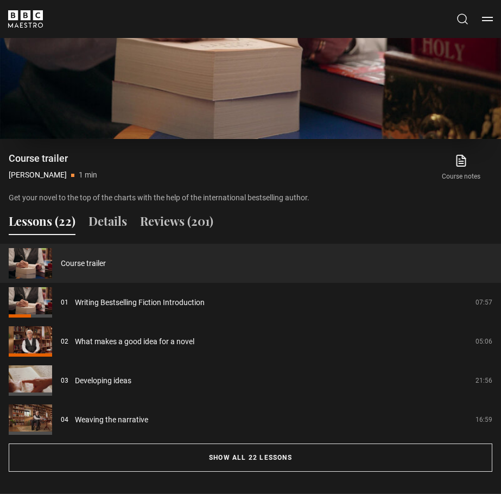
scroll to position [732, 0]
